Goal: Find specific page/section: Find specific page/section

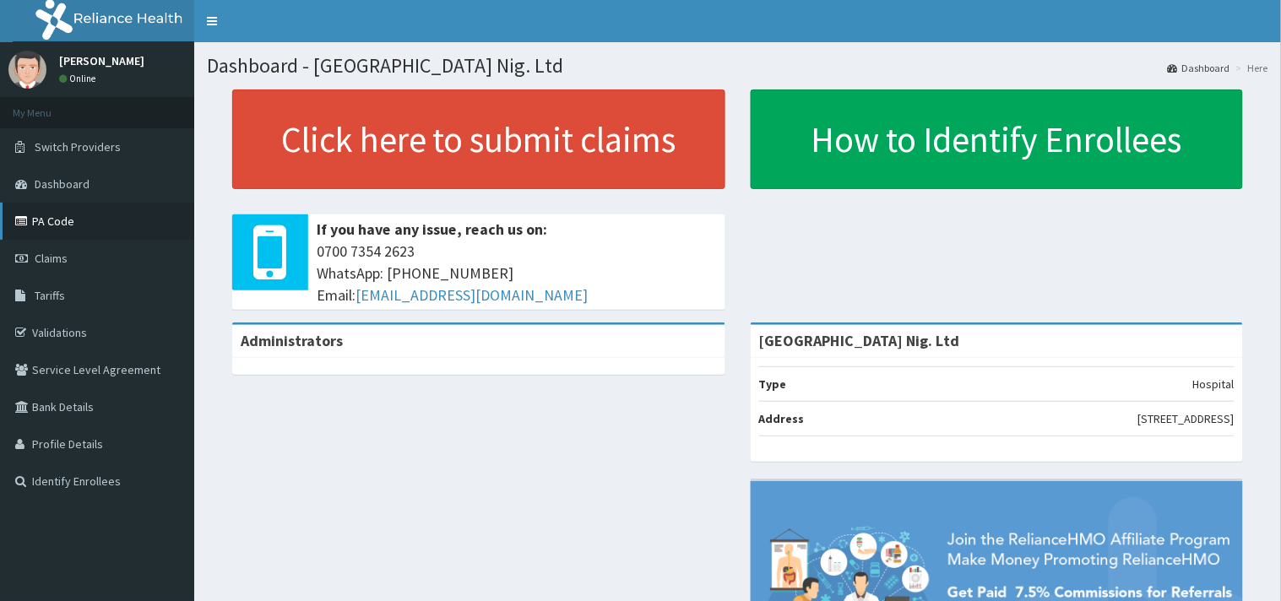
click at [53, 216] on link "PA Code" at bounding box center [97, 221] width 194 height 37
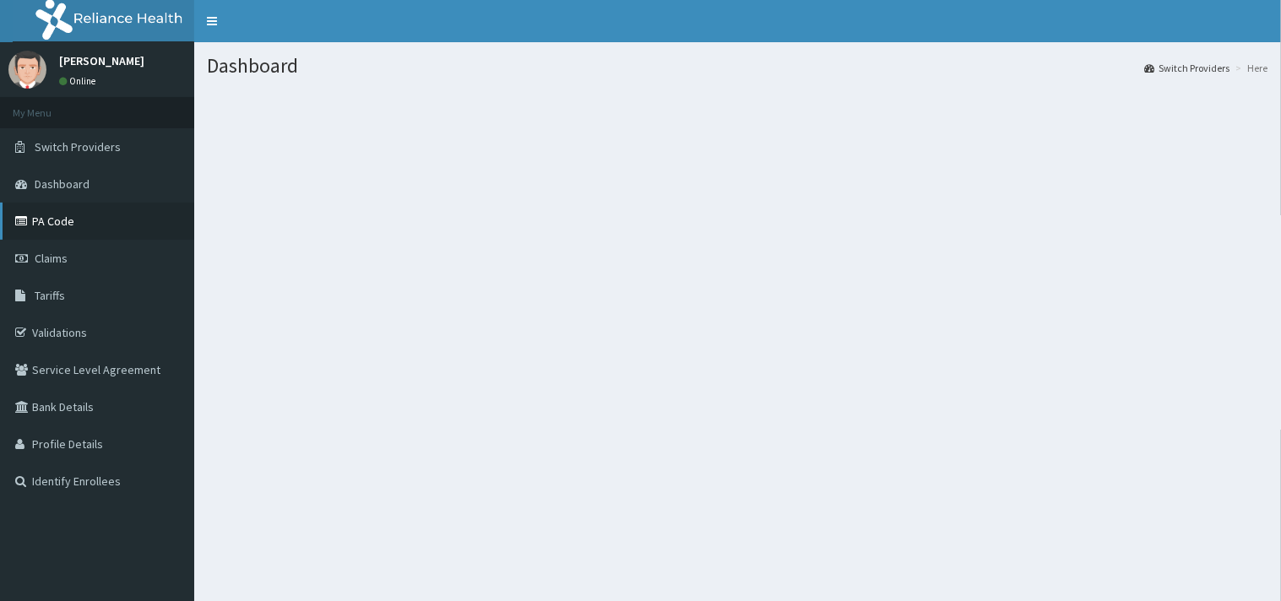
click at [63, 220] on link "PA Code" at bounding box center [97, 221] width 194 height 37
click at [61, 220] on link "PA Code" at bounding box center [97, 221] width 194 height 37
